Goal: Check status

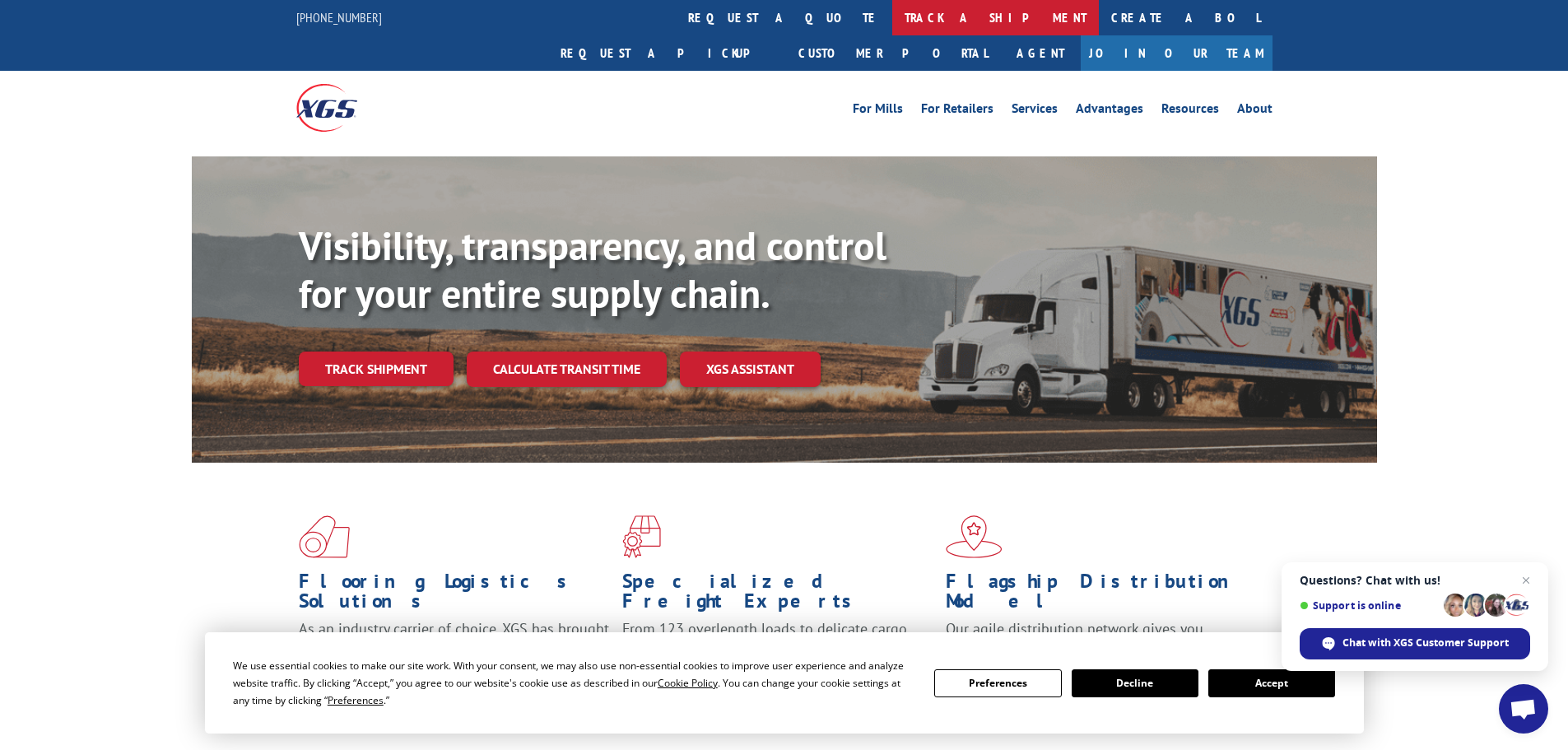
click at [892, 13] on link "track a shipment" at bounding box center [995, 17] width 207 height 36
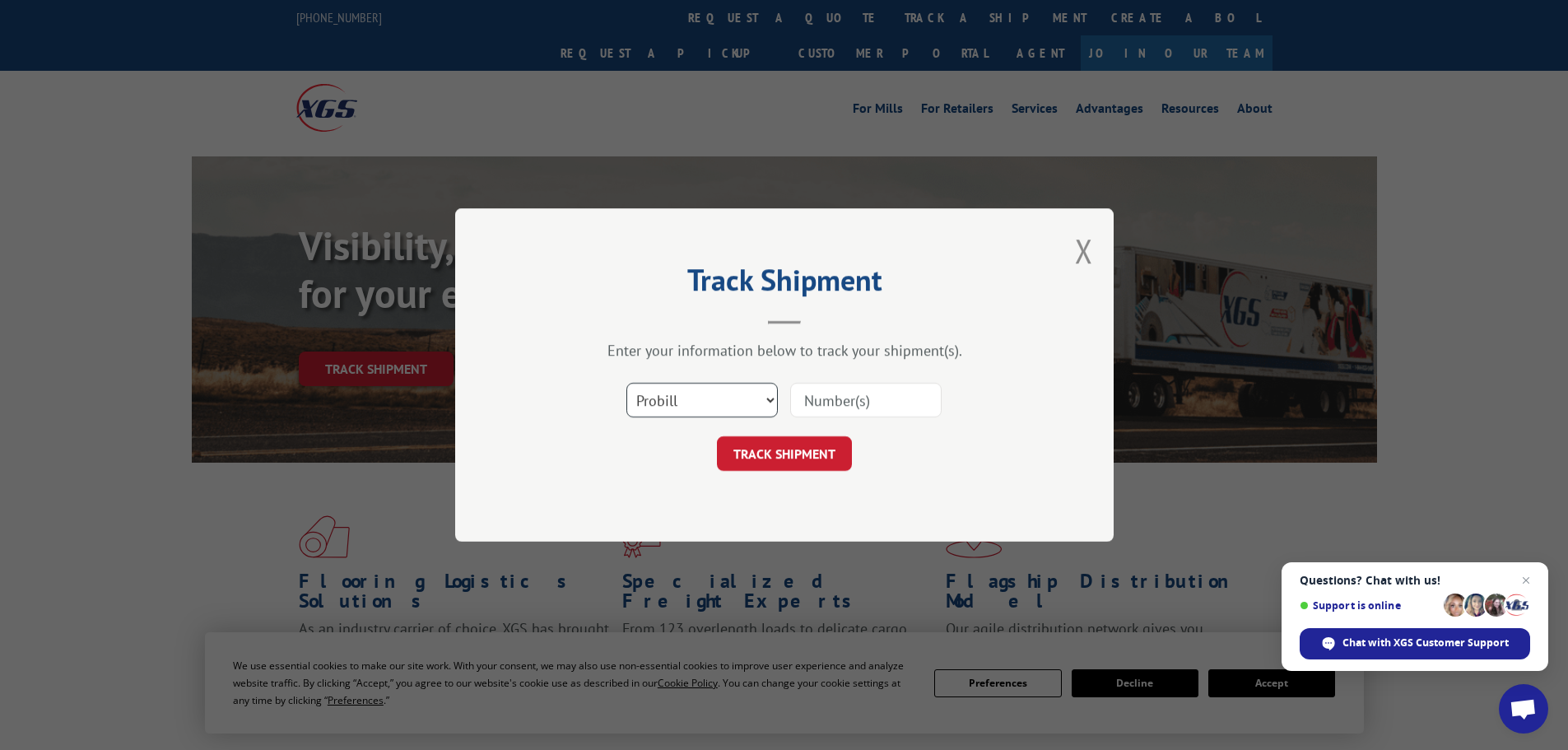
click at [683, 412] on select "Select category... Probill BOL PO" at bounding box center [702, 400] width 151 height 35
click at [721, 379] on div "Select category... Probill BOL PO" at bounding box center [784, 400] width 494 height 54
drag, startPoint x: 708, startPoint y: 402, endPoint x: 714, endPoint y: 412, distance: 11.7
click at [708, 403] on select "Select category... Probill BOL PO" at bounding box center [702, 400] width 151 height 35
select select "po"
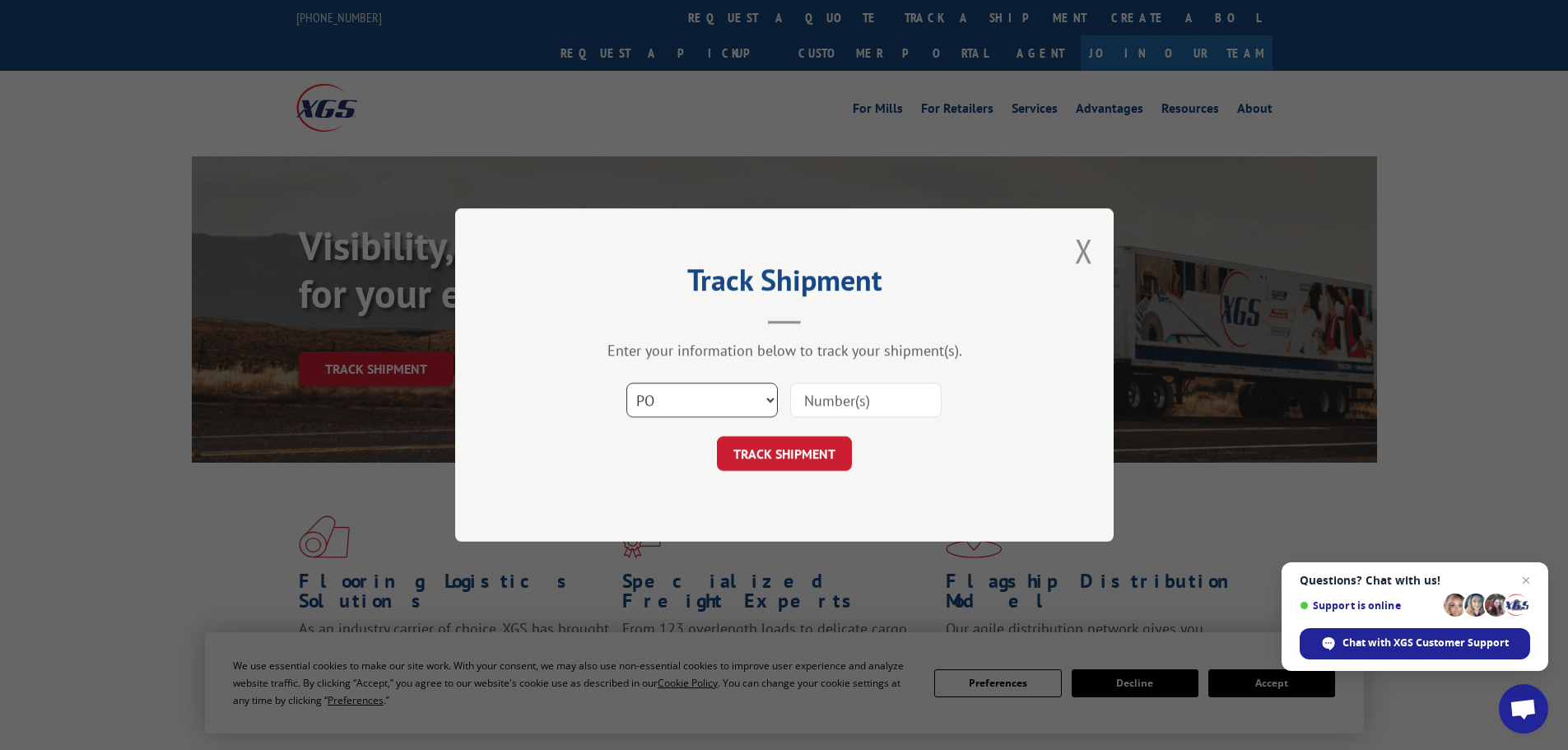
click at [627, 382] on select "Select category... Probill BOL PO" at bounding box center [702, 400] width 151 height 35
click at [834, 402] on input at bounding box center [866, 400] width 151 height 35
click at [832, 393] on input at bounding box center [866, 400] width 151 height 35
paste input "05527607"
type input "05527607"
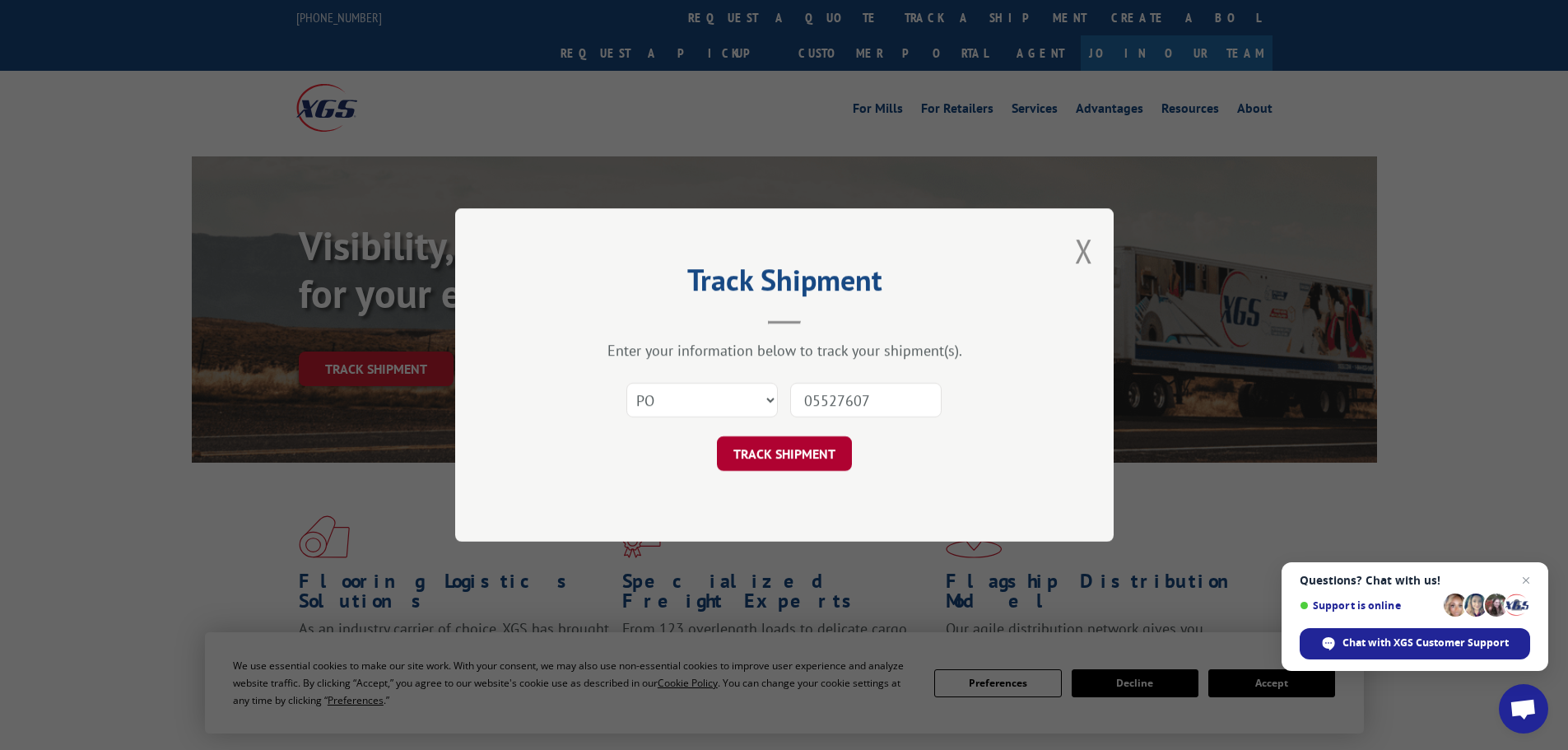
click at [805, 453] on button "TRACK SHIPMENT" at bounding box center [784, 454] width 135 height 35
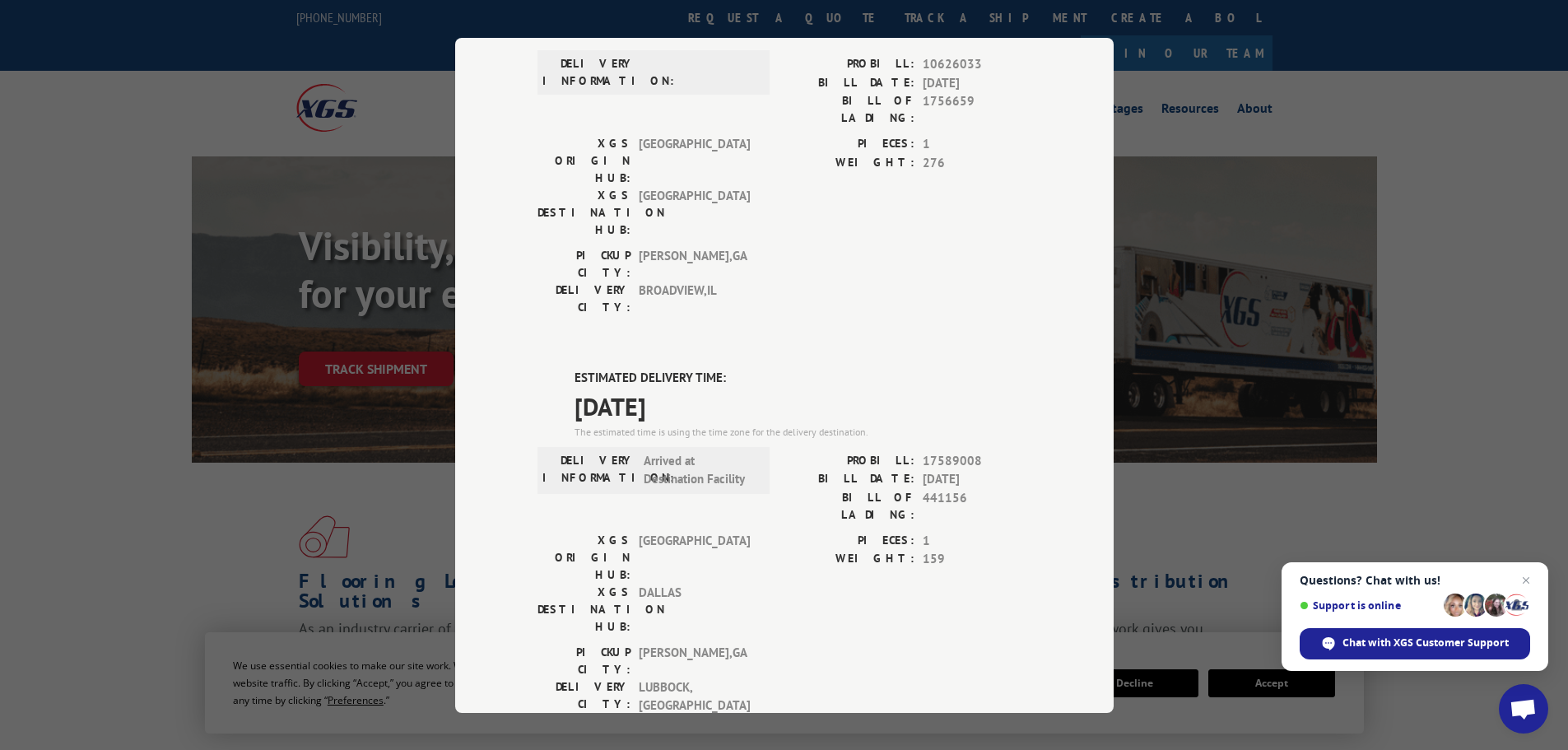
scroll to position [83, 0]
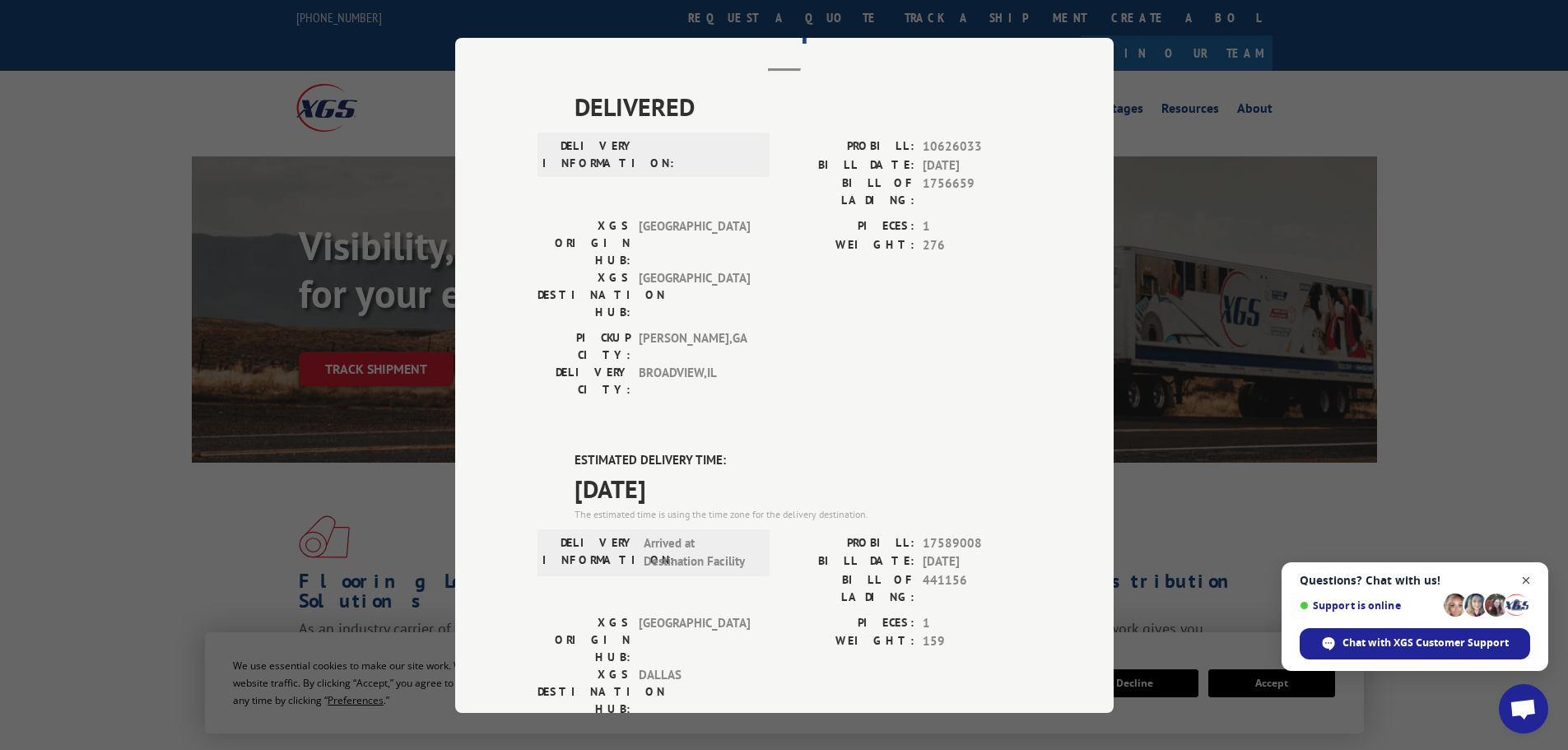
click at [1525, 580] on span "Open chat" at bounding box center [1526, 581] width 21 height 21
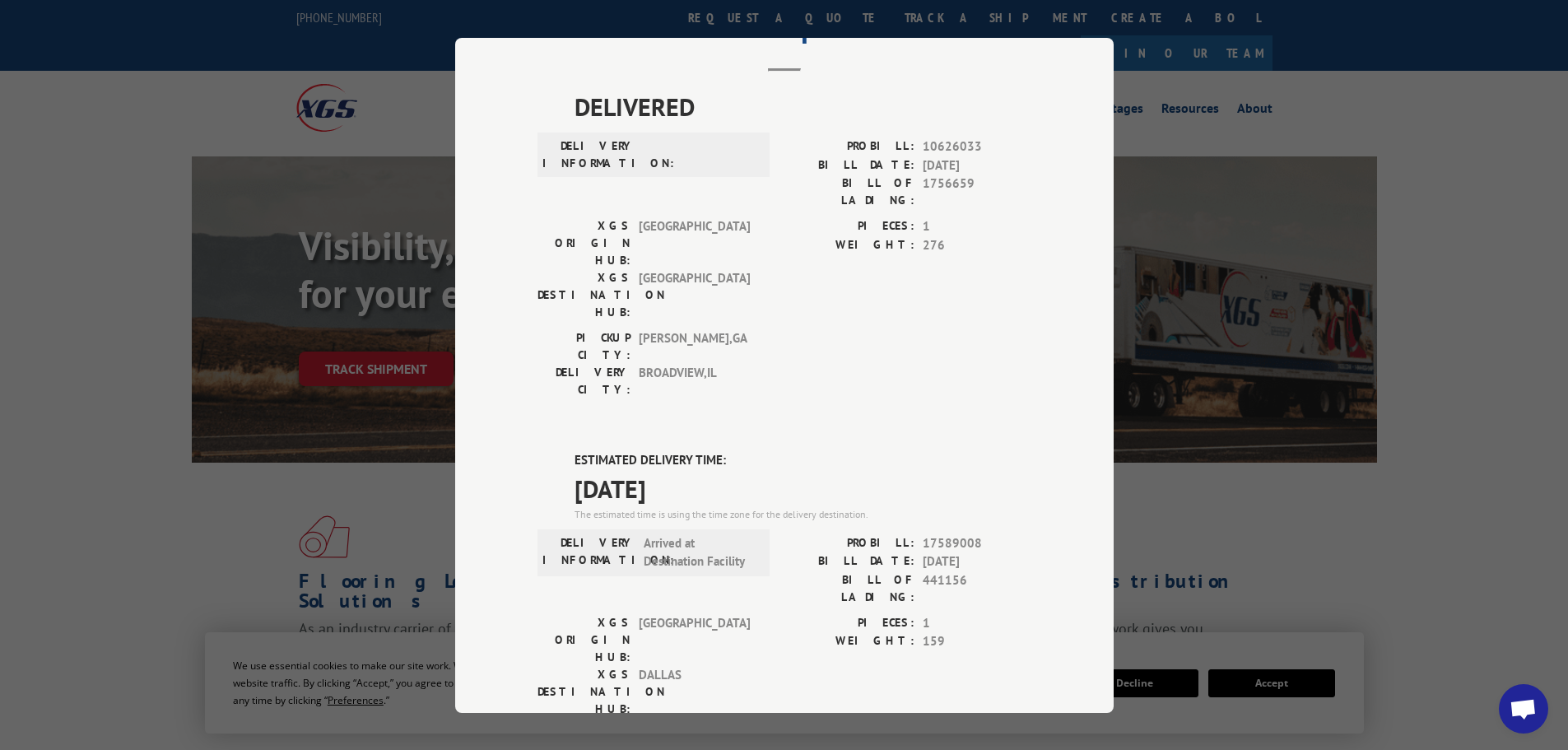
scroll to position [0, 0]
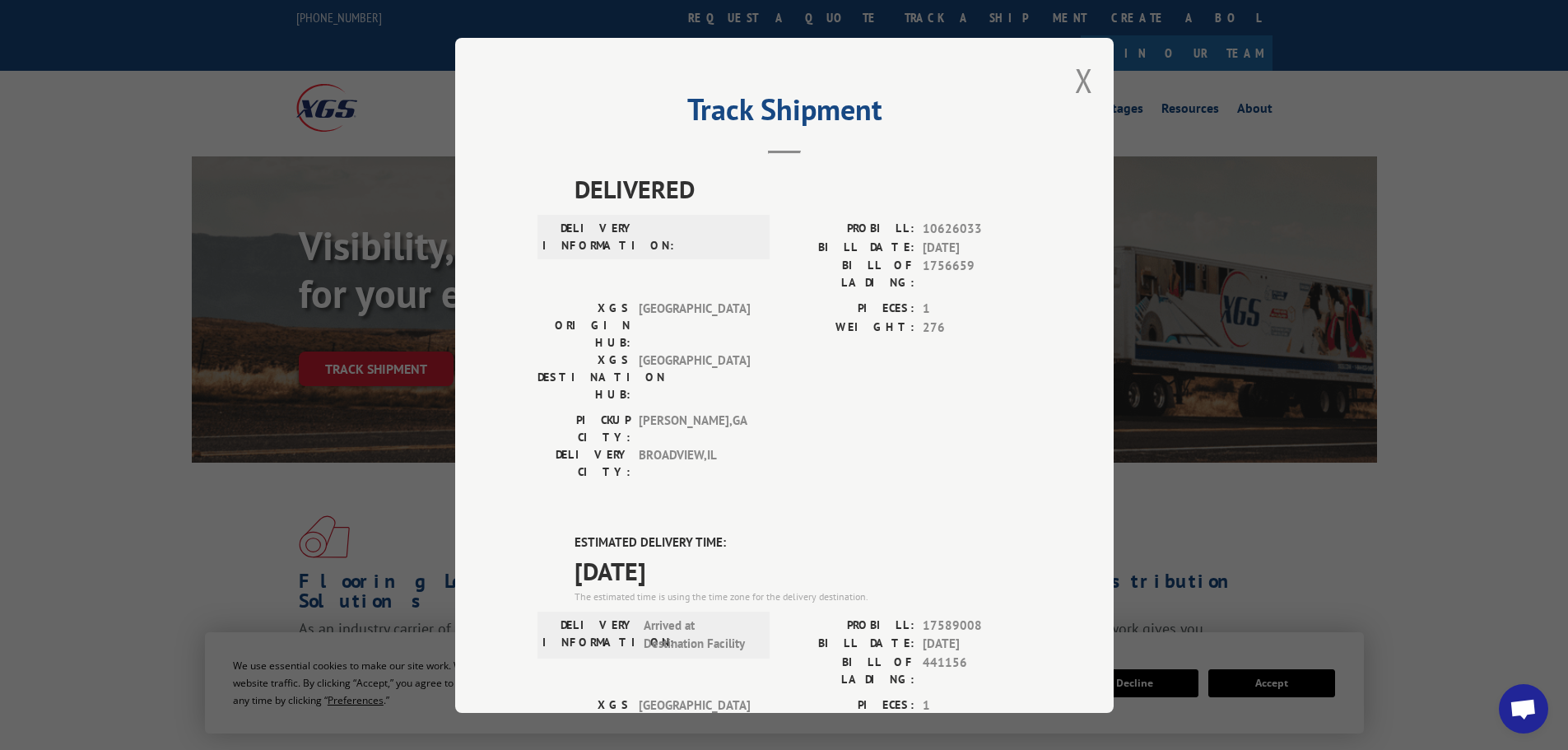
click at [1071, 186] on div "Track Shipment DELIVERED DELIVERY INFORMATION: PROBILL: 10626033 BILL DATE: [DA…" at bounding box center [785, 375] width 659 height 674
